Goal: Book appointment/travel/reservation

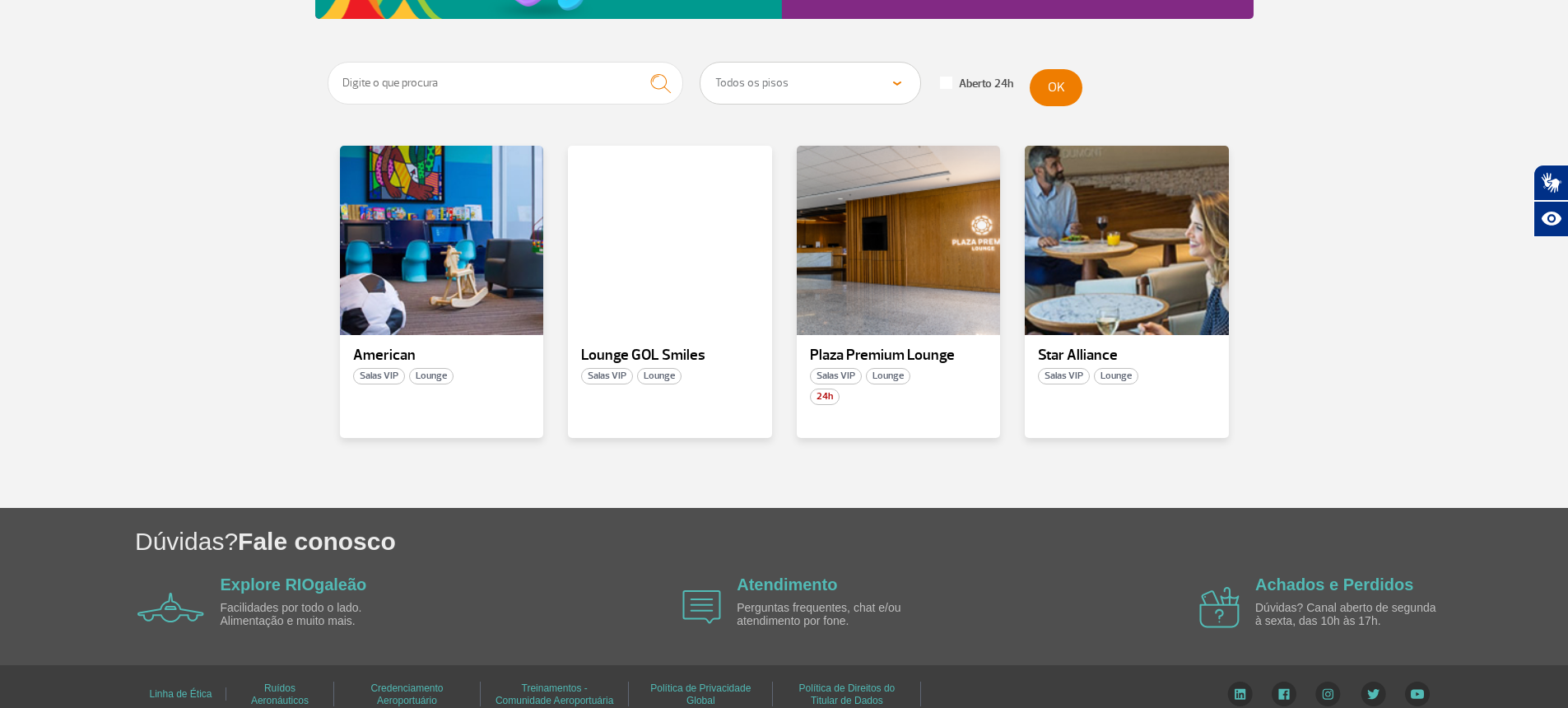
scroll to position [253, 0]
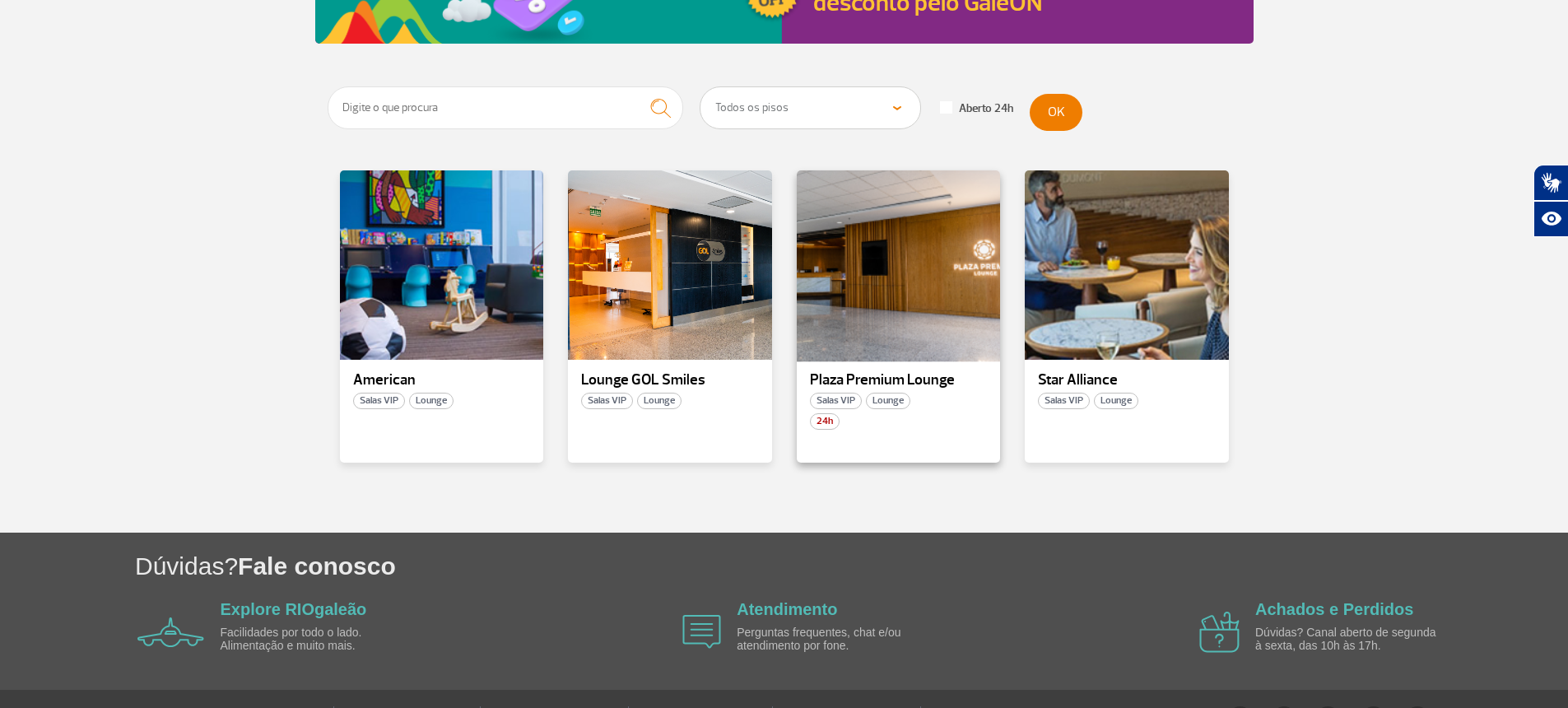
click at [842, 261] on div at bounding box center [899, 265] width 208 height 194
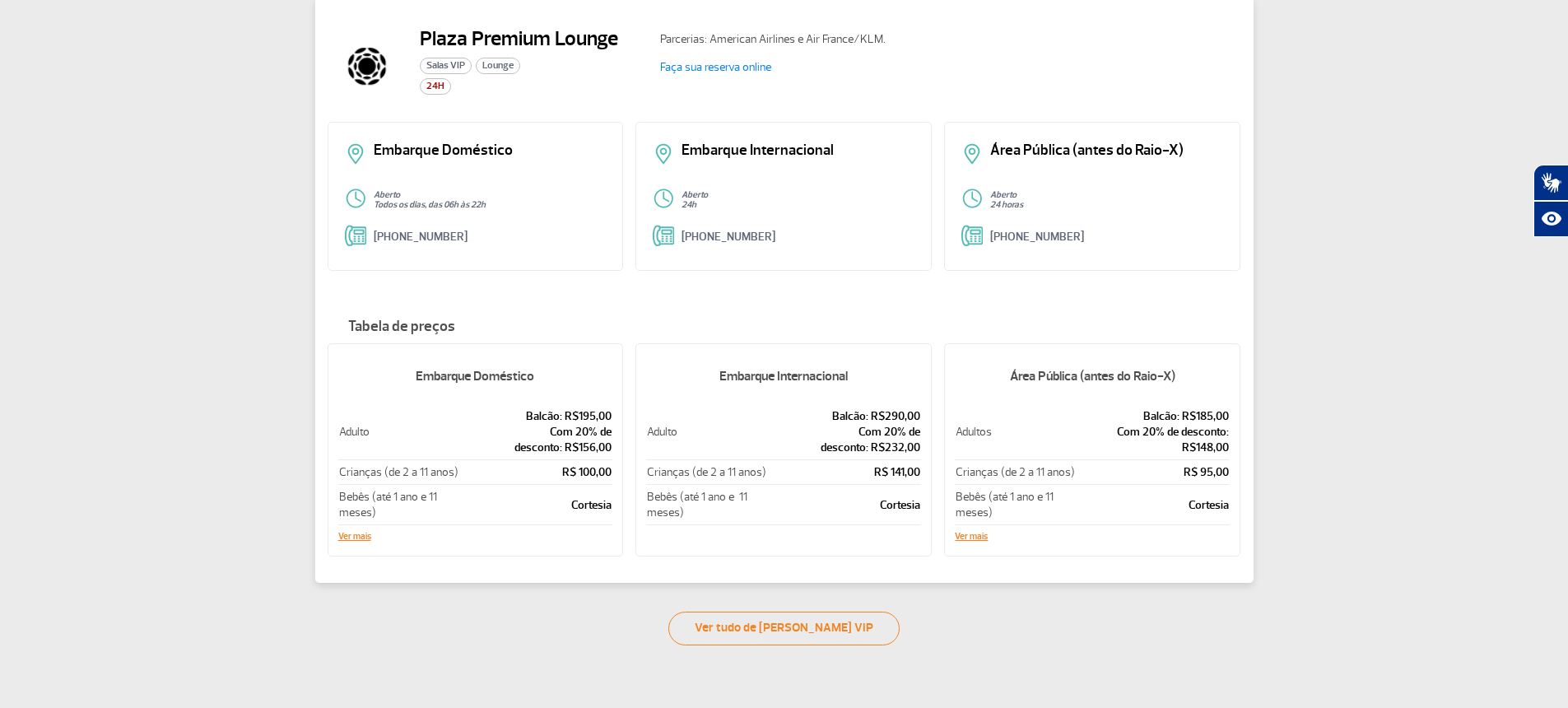
scroll to position [64, 0]
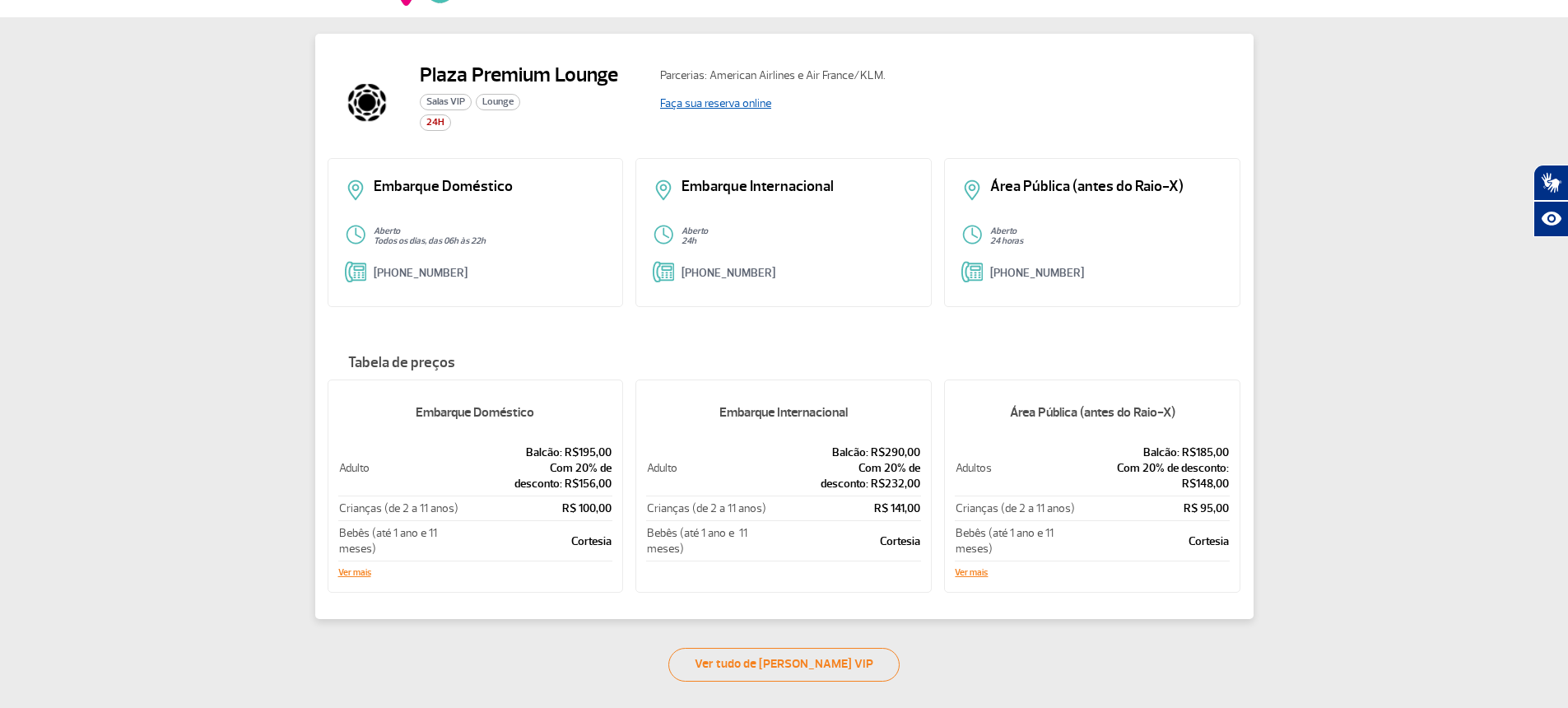
click at [699, 107] on link "Faça sua reserva online" at bounding box center [716, 103] width 111 height 14
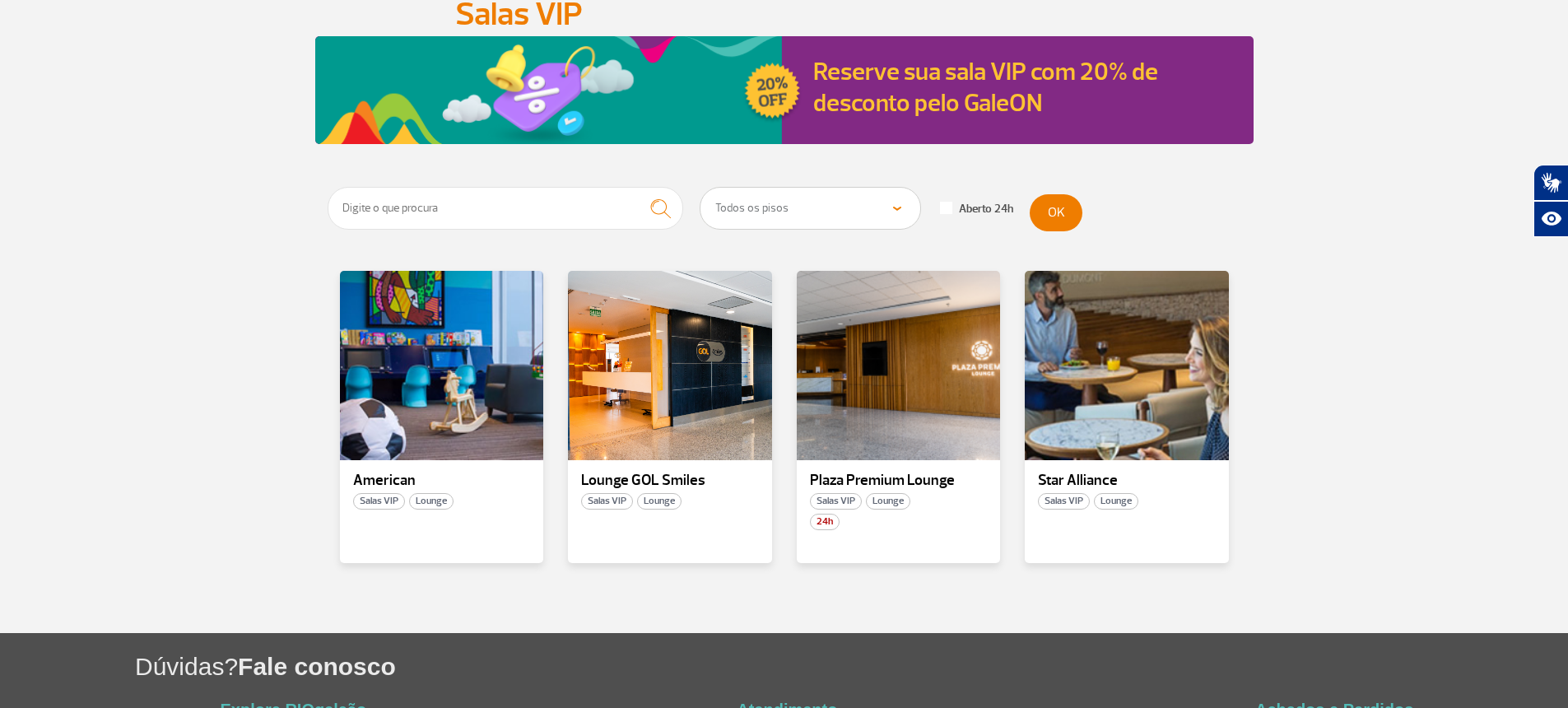
scroll to position [158, 0]
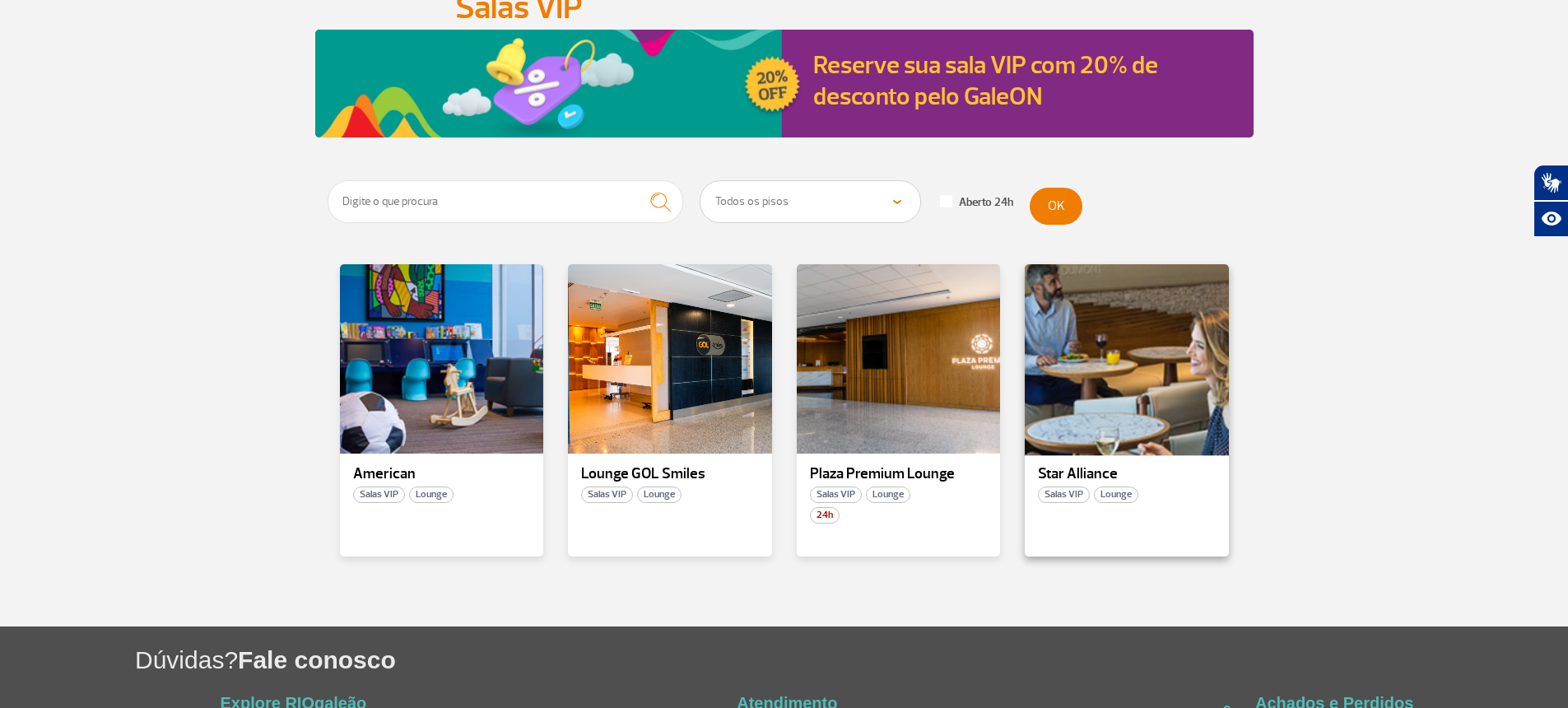
click at [1097, 388] on div at bounding box center [1128, 359] width 208 height 194
